Goal: Navigation & Orientation: Find specific page/section

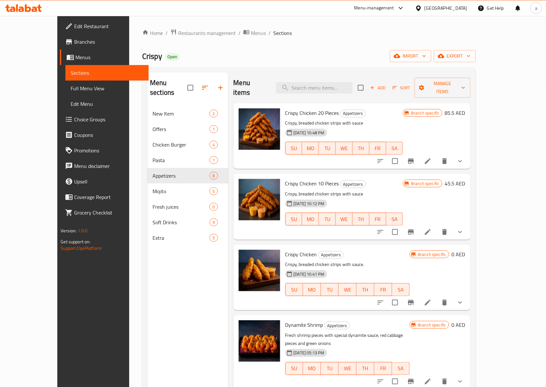
click at [430, 7] on div "[GEOGRAPHIC_DATA]" at bounding box center [445, 8] width 43 height 7
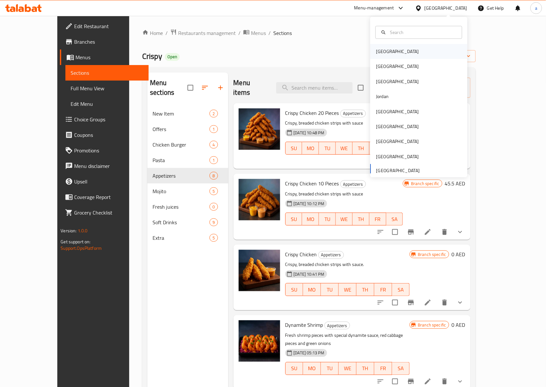
click at [381, 52] on div "[GEOGRAPHIC_DATA]" at bounding box center [397, 51] width 43 height 7
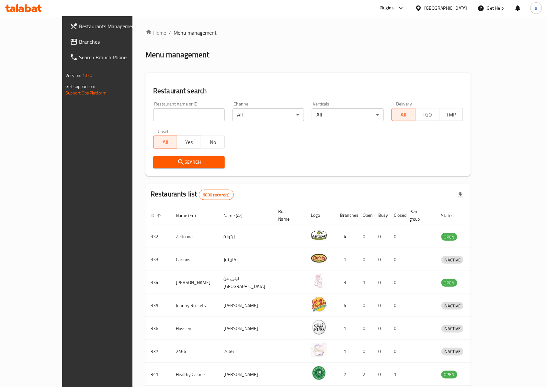
click at [65, 35] on link "Branches" at bounding box center [109, 42] width 89 height 16
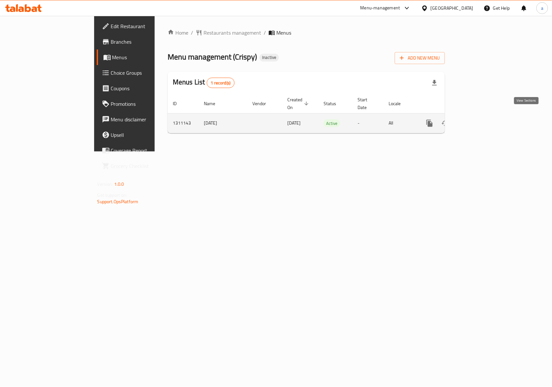
click at [480, 119] on icon "enhanced table" at bounding box center [477, 123] width 8 height 8
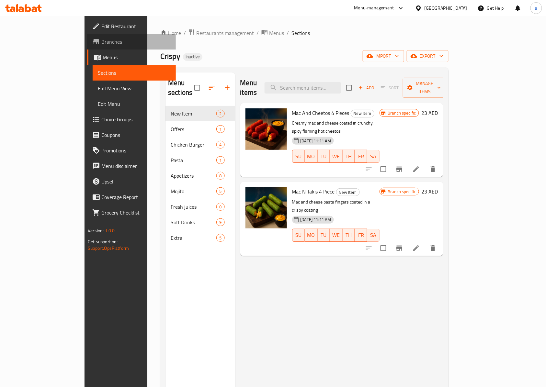
click at [101, 43] on span "Branches" at bounding box center [135, 42] width 69 height 8
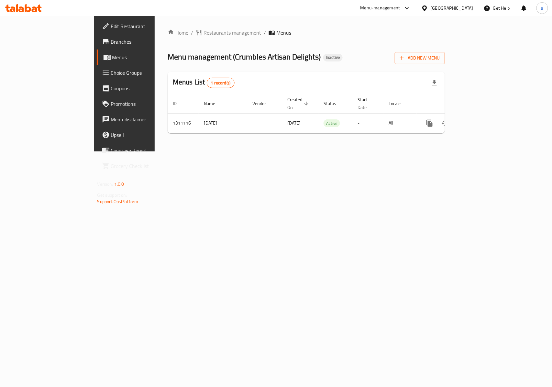
click at [111, 38] on span "Branches" at bounding box center [146, 42] width 70 height 8
